Goal: Find specific page/section: Find specific page/section

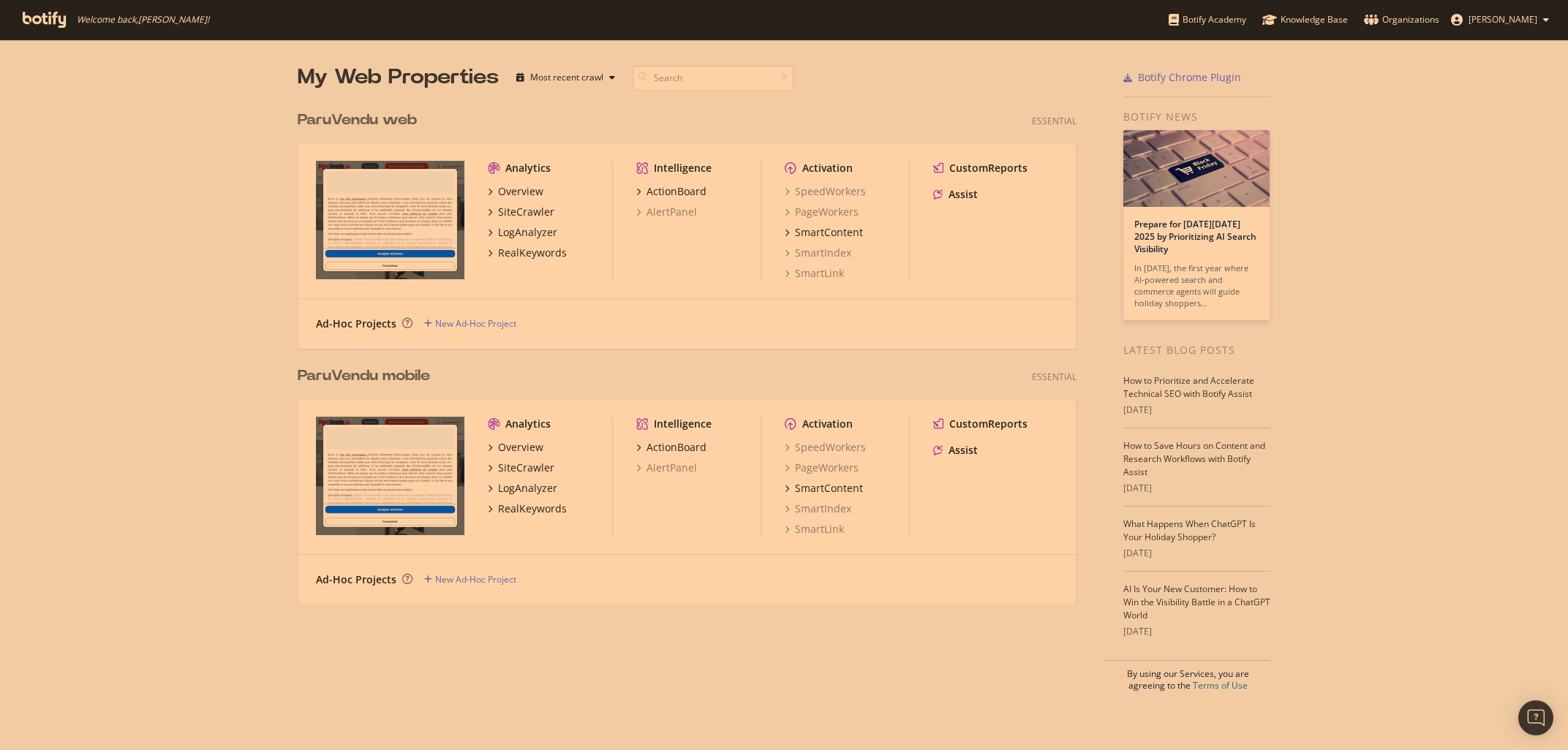
scroll to position [750, 1568]
click at [518, 213] on div "SiteCrawler" at bounding box center [527, 212] width 57 height 15
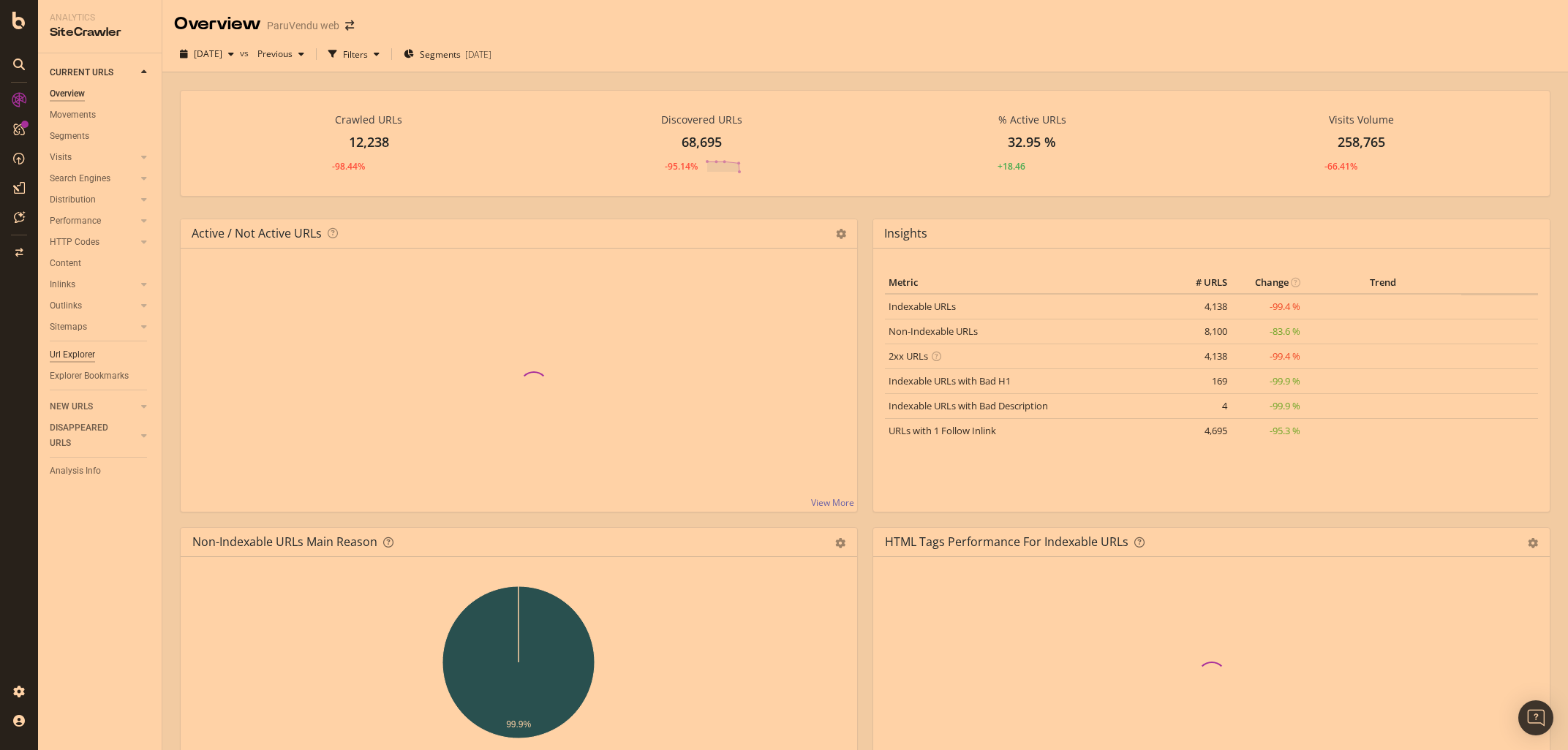
click at [67, 355] on div "Url Explorer" at bounding box center [72, 355] width 45 height 16
